Goal: Find specific page/section: Find specific page/section

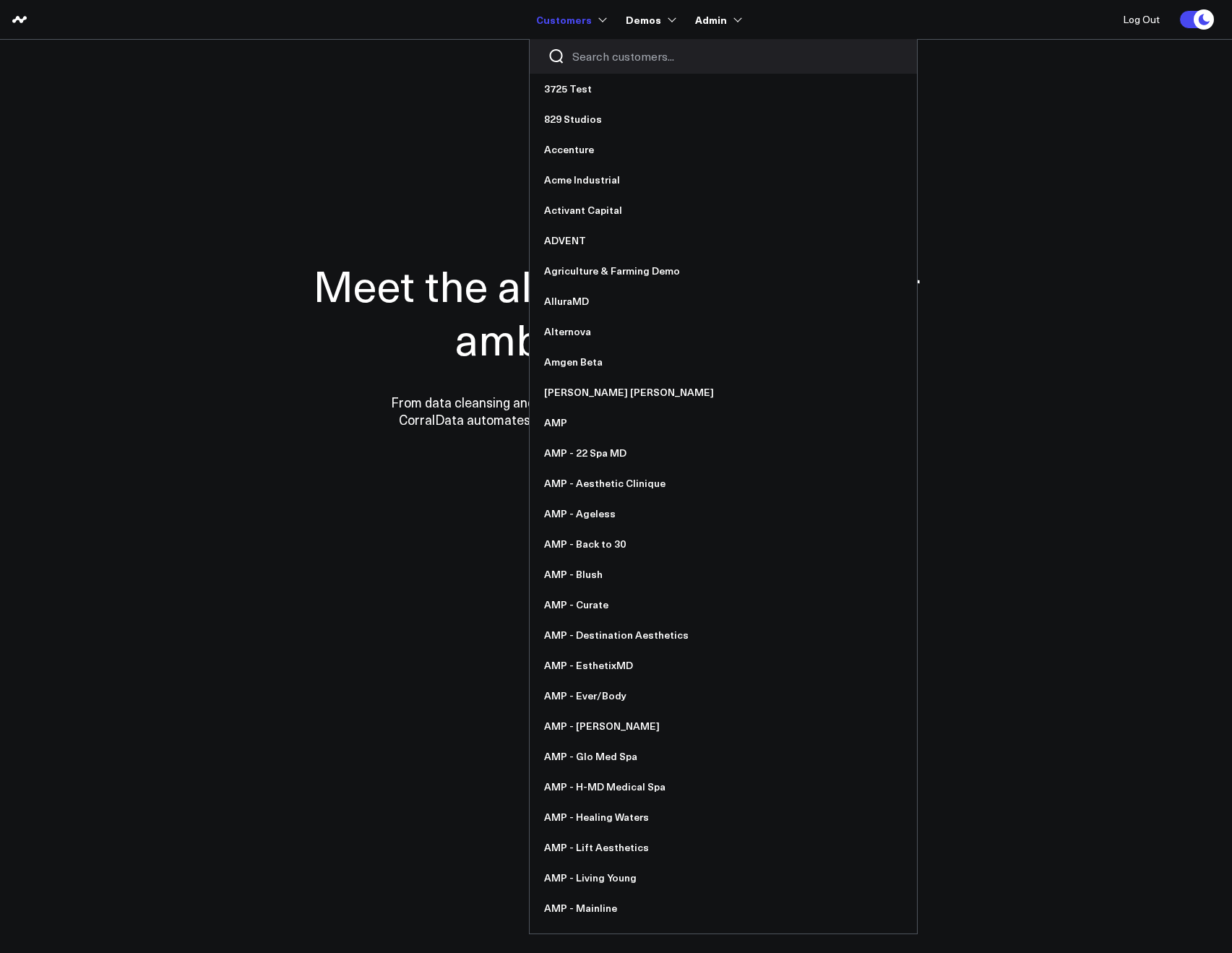
click at [586, 49] on input "Search customers input" at bounding box center [735, 57] width 326 height 16
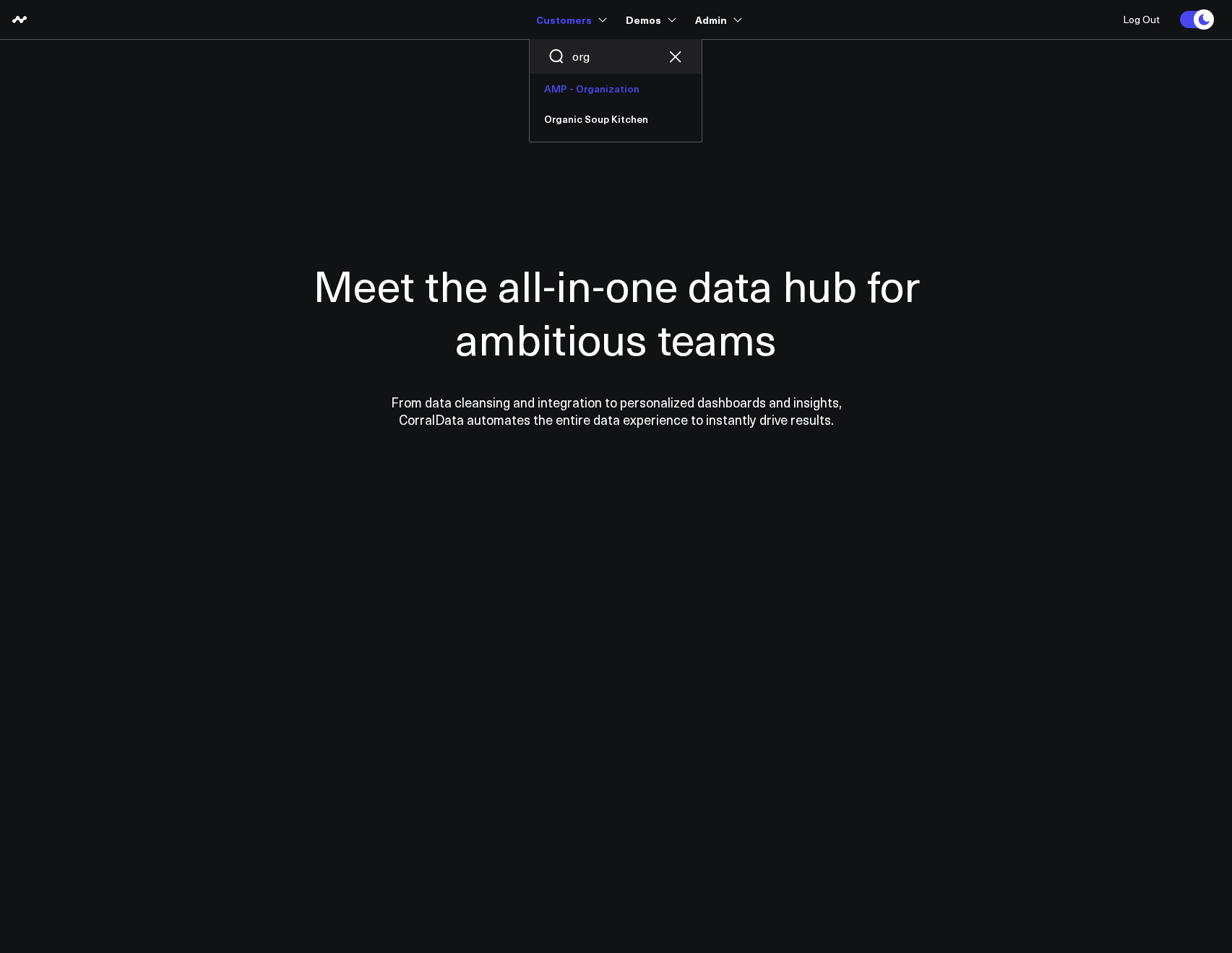
type input "org"
drag, startPoint x: 608, startPoint y: 53, endPoint x: 575, endPoint y: 54, distance: 33.0
click at [575, 54] on input "org" at bounding box center [615, 57] width 87 height 16
type input "ever"
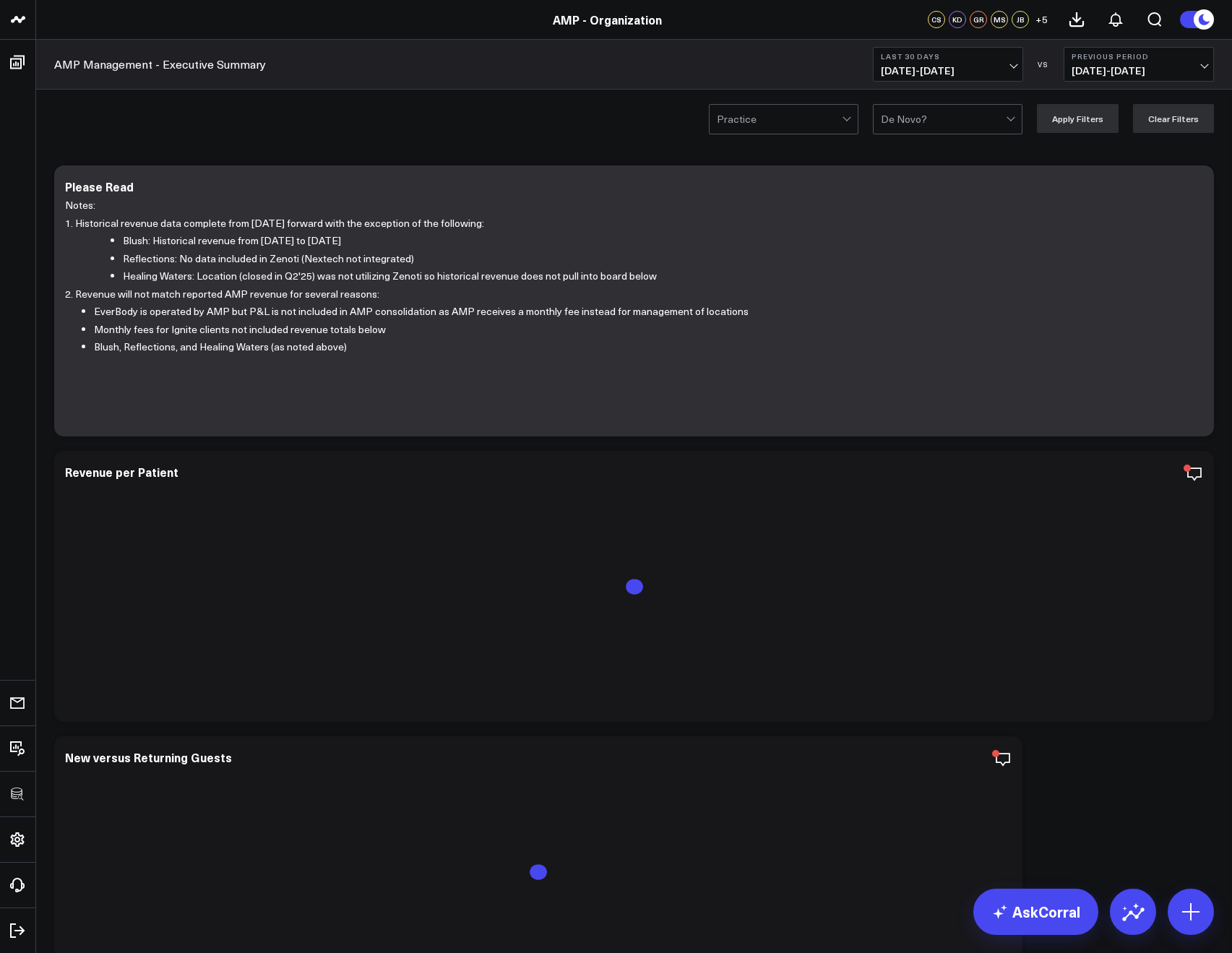
click at [926, 60] on b "Last 30 Days" at bounding box center [948, 56] width 134 height 9
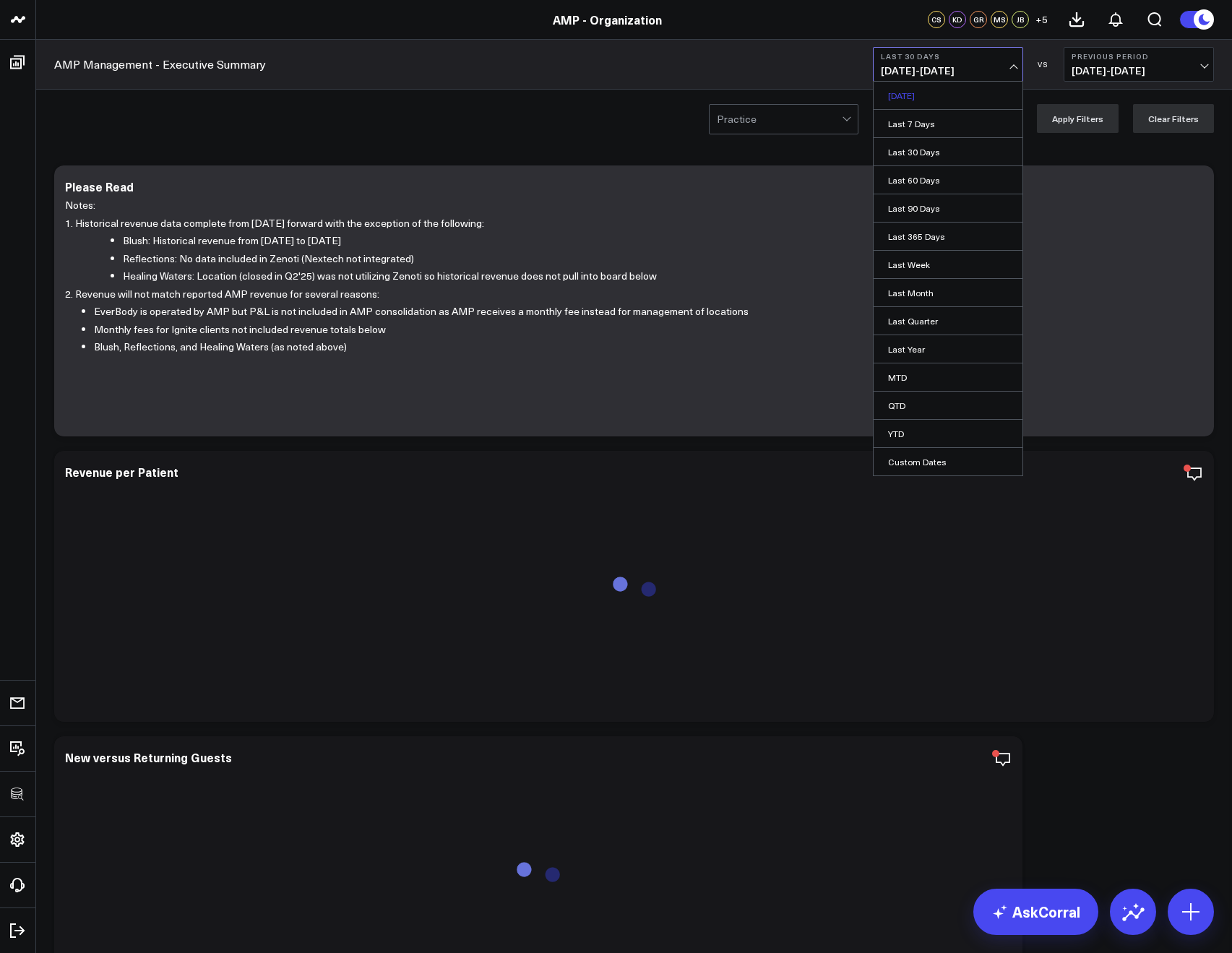
click at [911, 101] on link "[DATE]" at bounding box center [948, 95] width 149 height 27
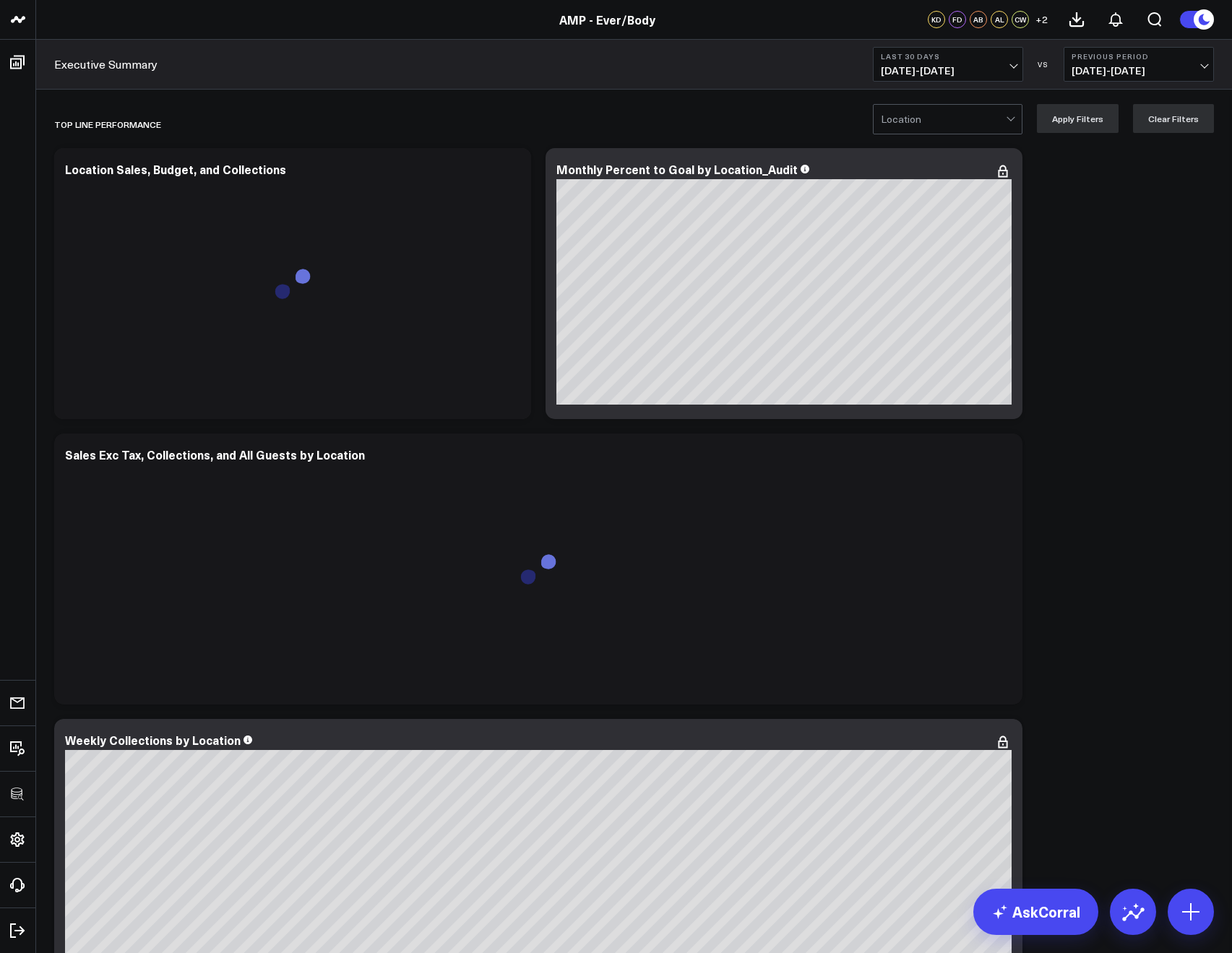
click at [910, 62] on button "Last 30 Days [DATE] - [DATE]" at bounding box center [948, 64] width 150 height 34
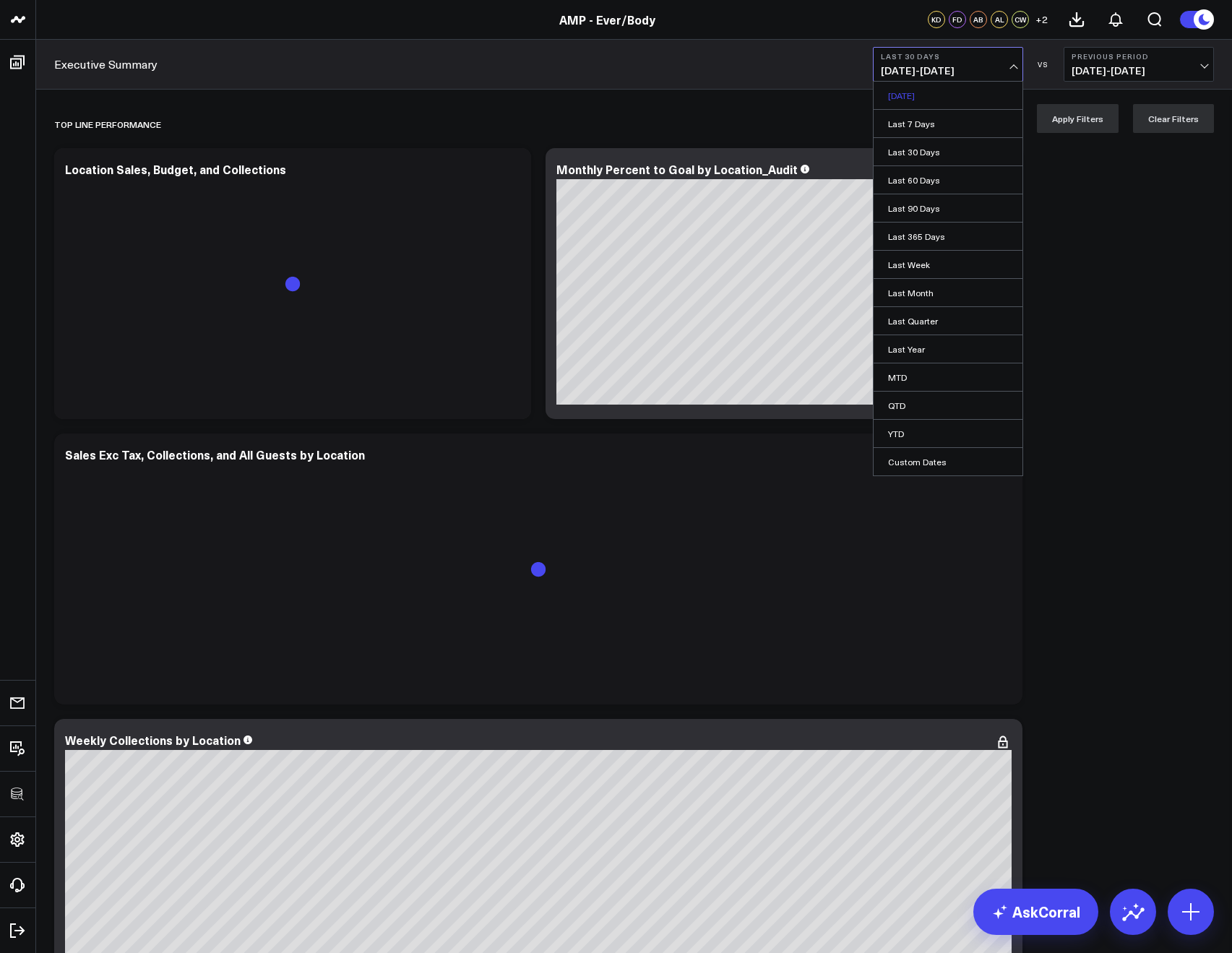
click at [914, 88] on link "[DATE]" at bounding box center [948, 95] width 149 height 27
